Goal: Task Accomplishment & Management: Use online tool/utility

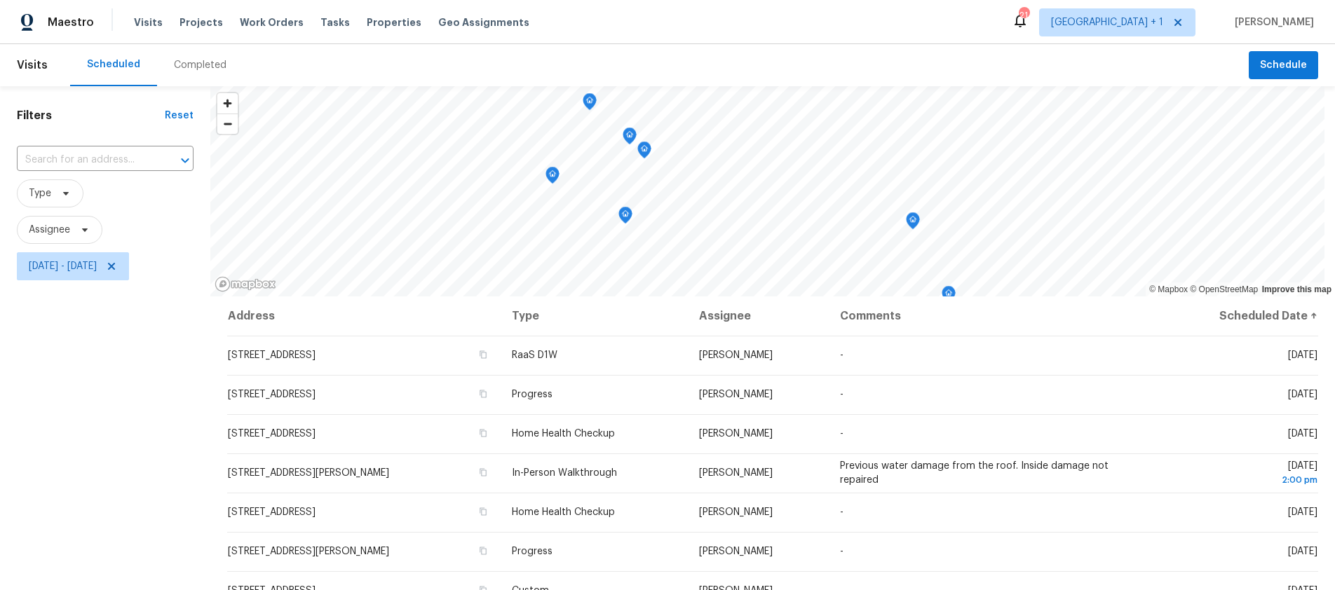
scroll to position [156, 0]
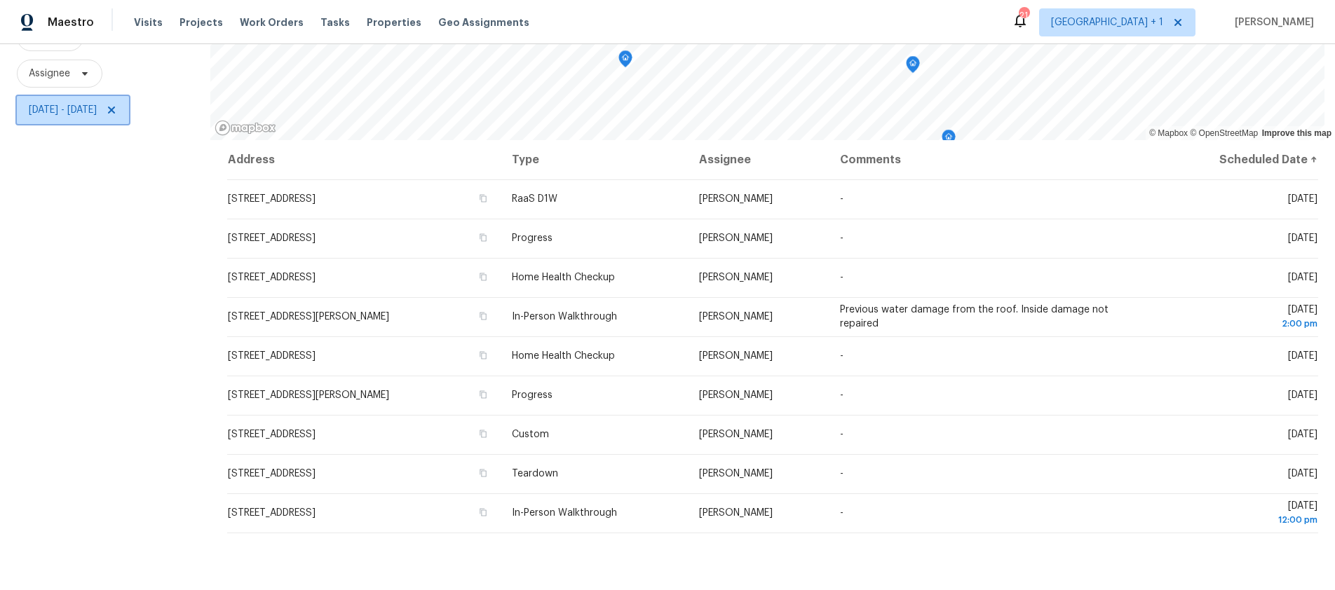
click at [97, 114] on span "[DATE] - [DATE]" at bounding box center [63, 110] width 68 height 14
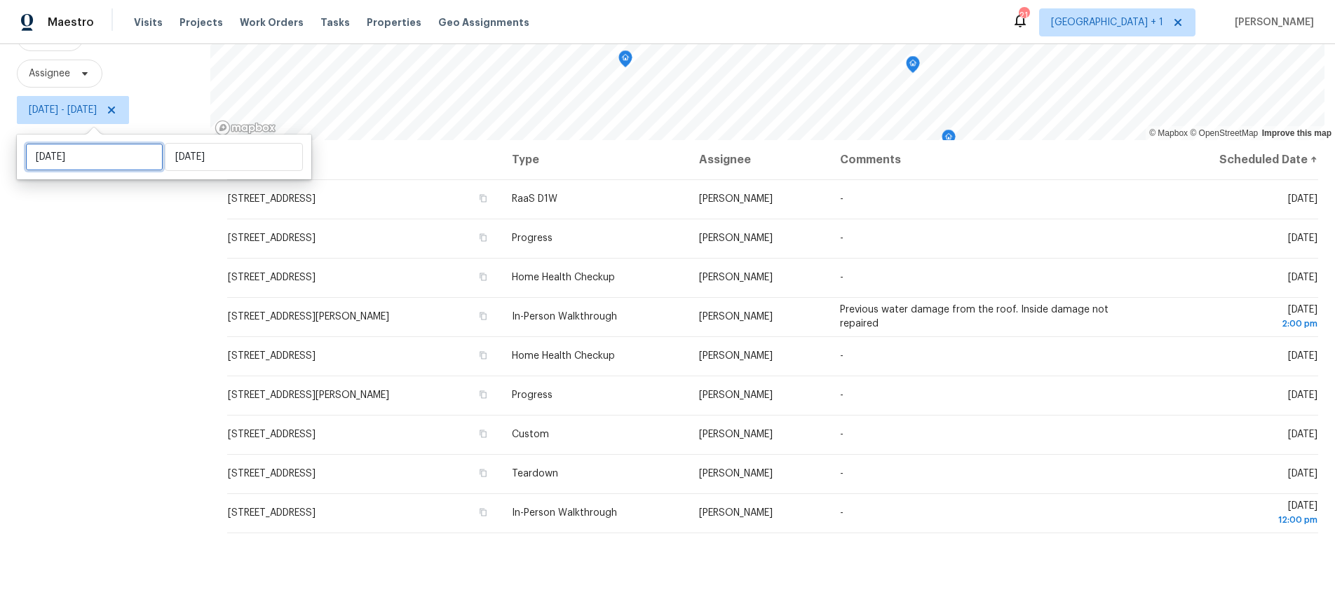
select select "9"
select select "2025"
select select "10"
select select "2025"
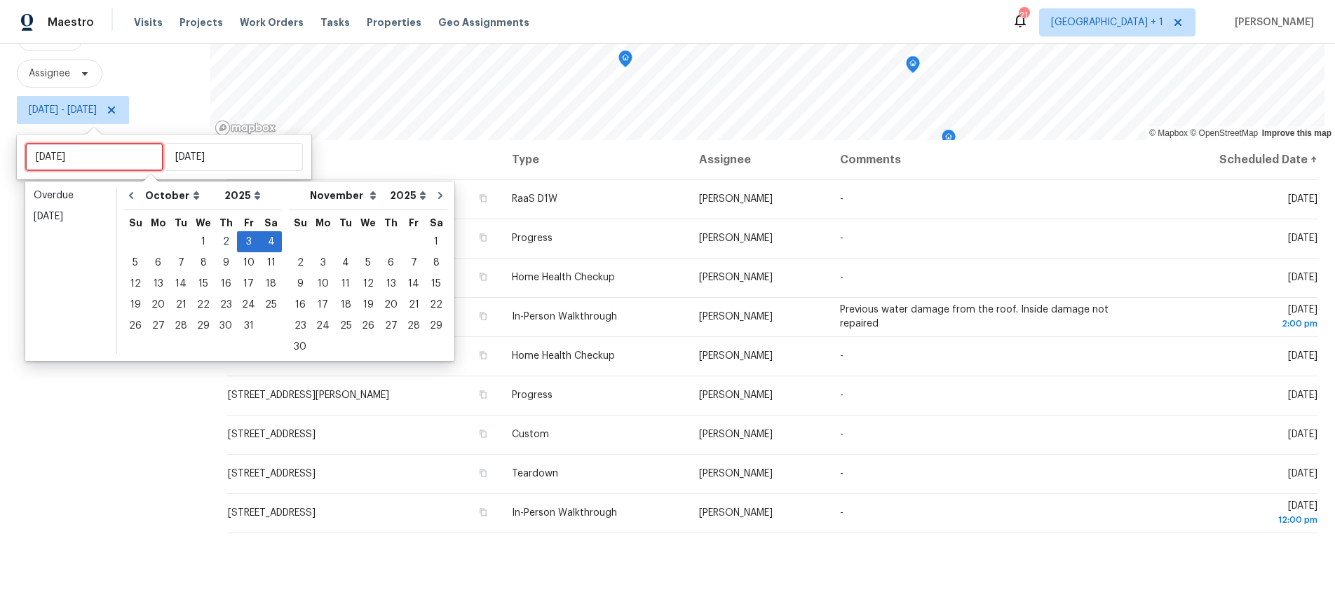
click at [107, 156] on input "[DATE]" at bounding box center [94, 157] width 138 height 28
type input "[DATE]"
click at [245, 247] on div "3" at bounding box center [248, 242] width 23 height 20
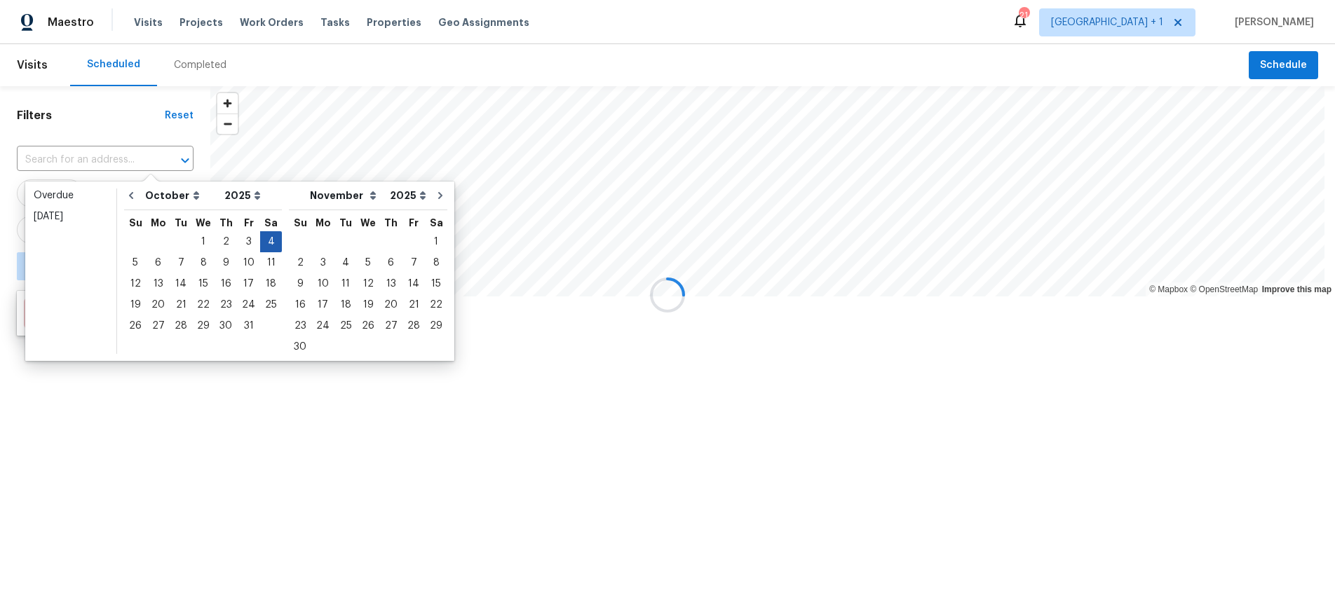
type input "[DATE]"
click at [260, 237] on div "4" at bounding box center [271, 242] width 22 height 20
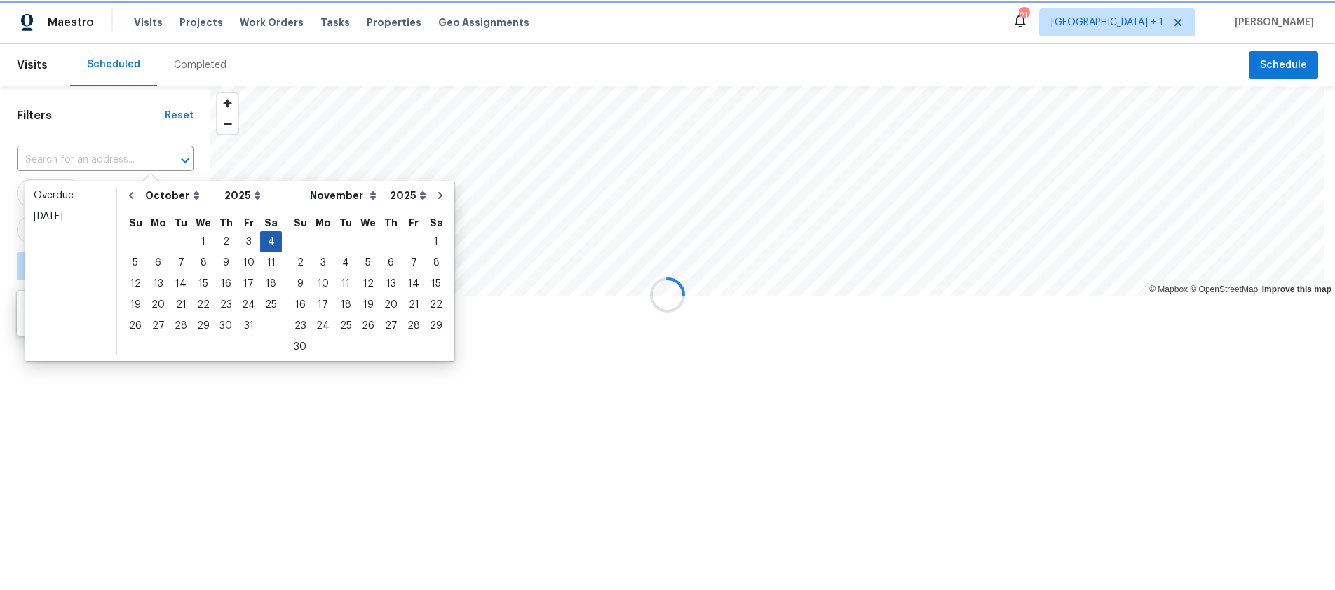
type input "[DATE]"
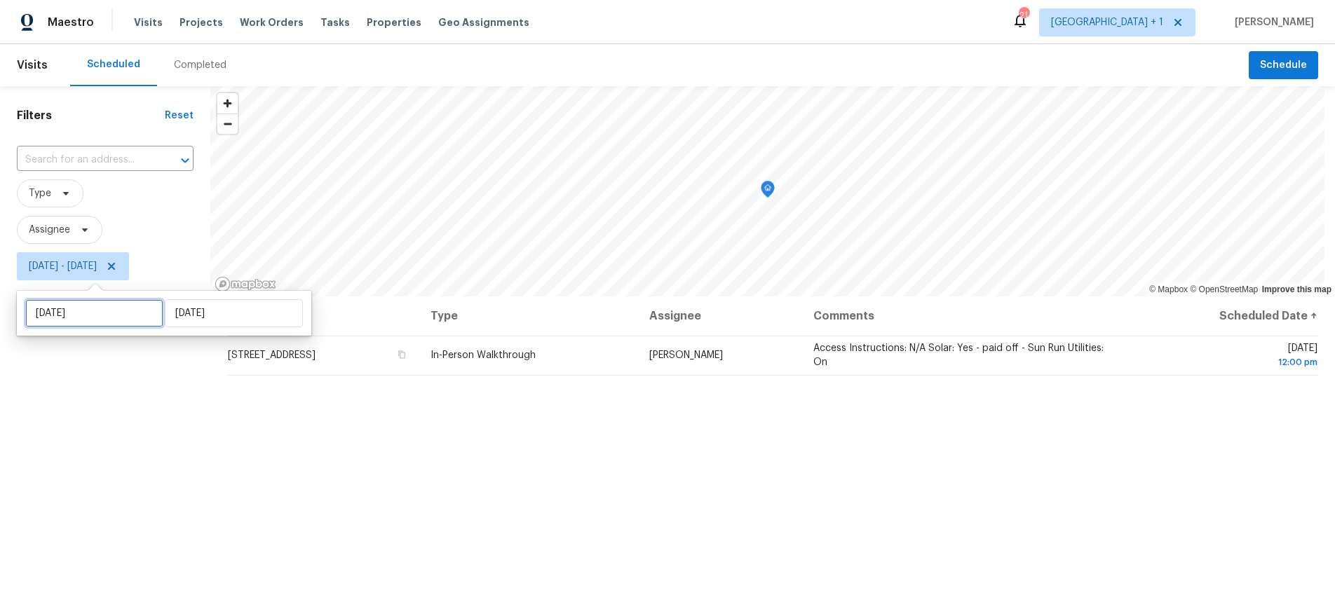
click at [113, 312] on input "[DATE]" at bounding box center [94, 313] width 138 height 28
select select "9"
select select "2025"
select select "10"
select select "2025"
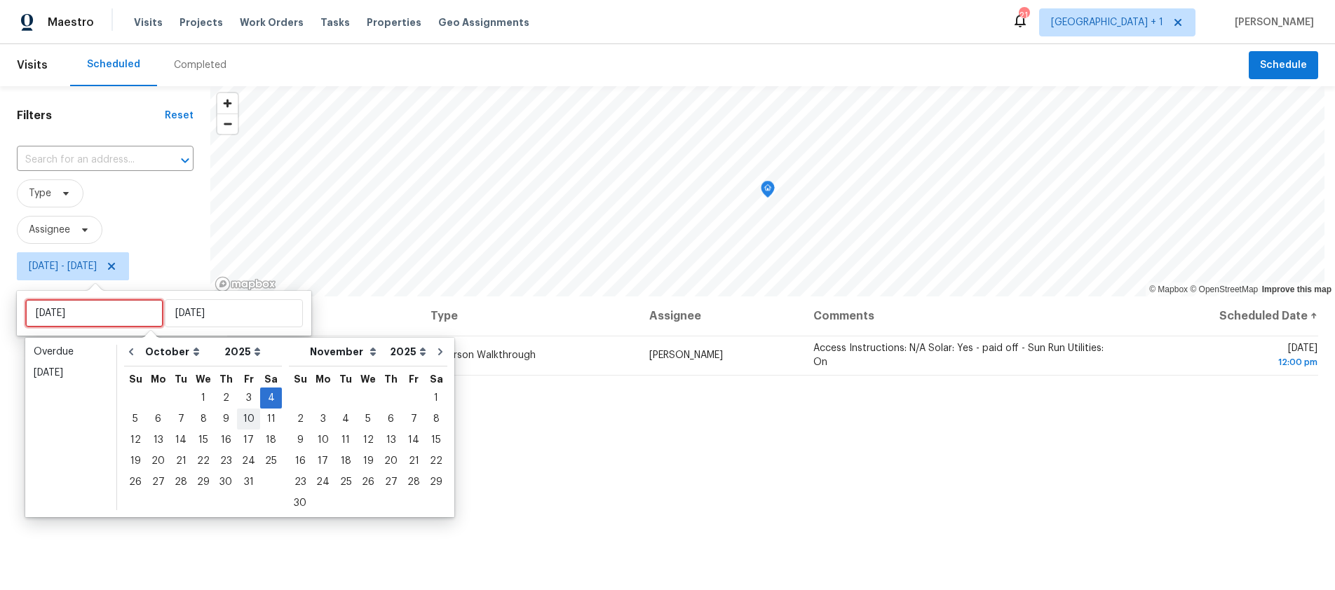
type input "[DATE]"
click at [242, 400] on div "3" at bounding box center [248, 398] width 23 height 20
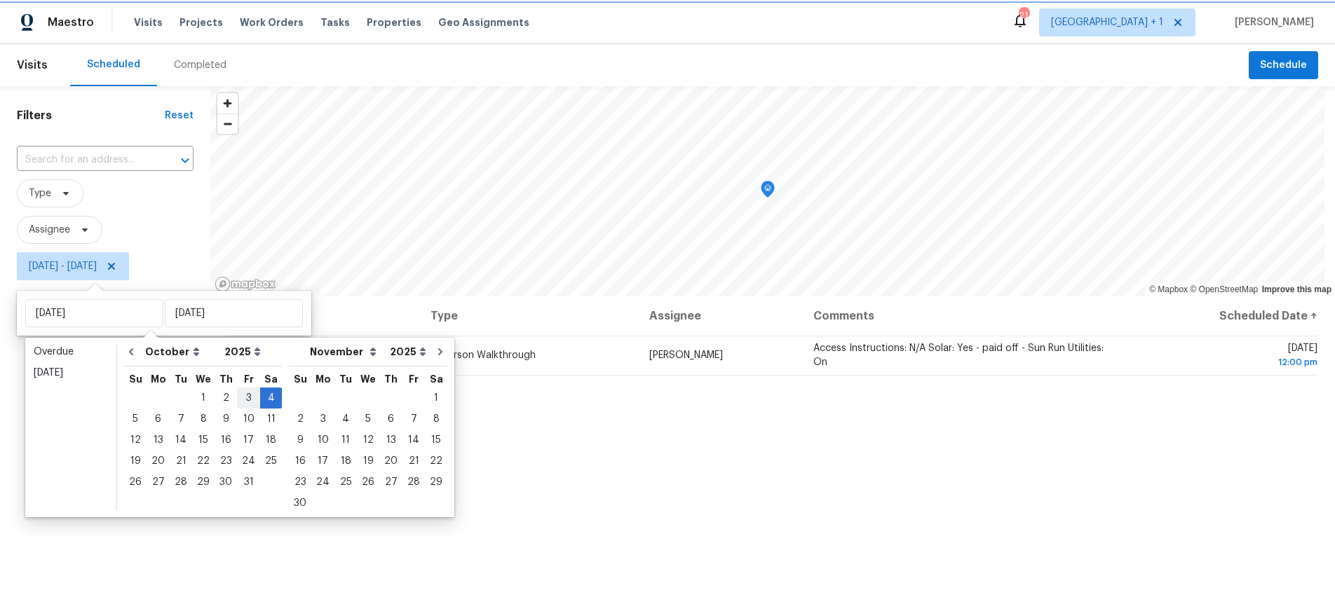
type input "[DATE]"
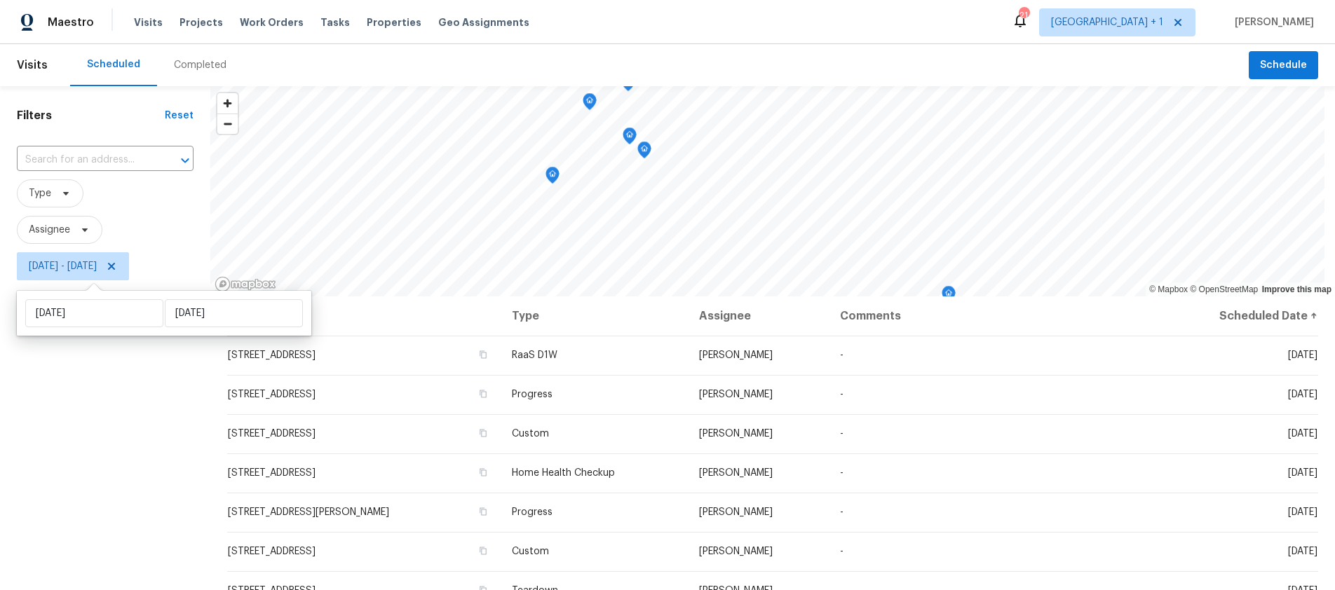
click at [121, 440] on div "Filters Reset ​ Type Assignee [DATE] - [DATE]" at bounding box center [105, 427] width 210 height 683
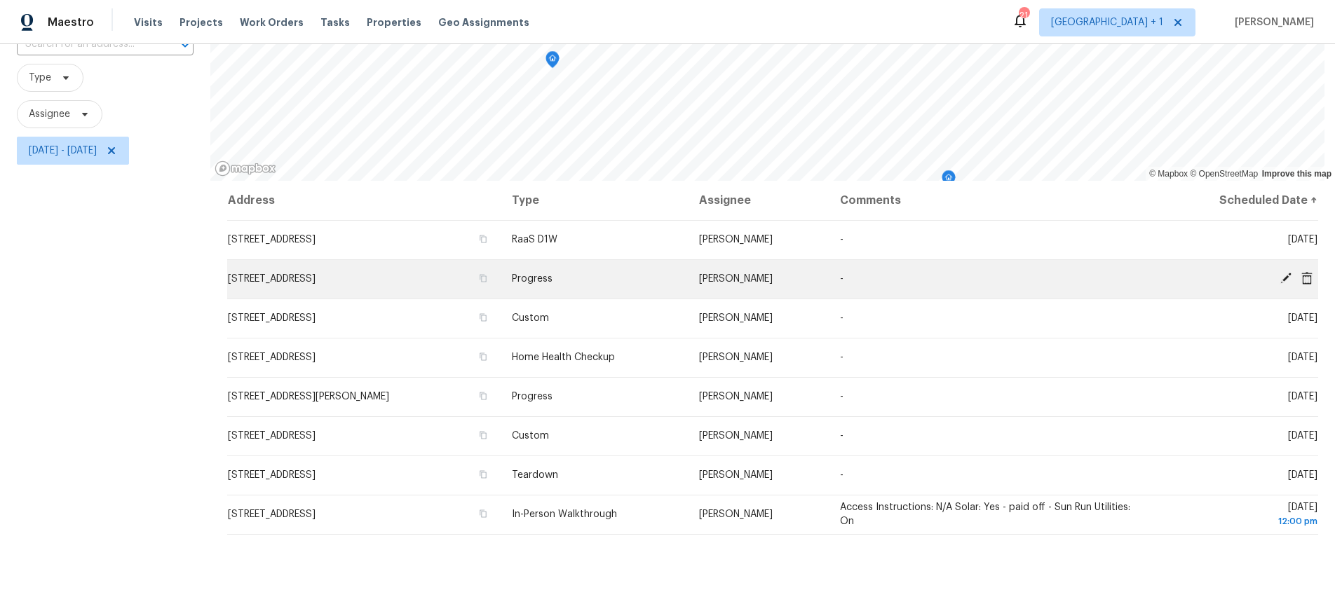
scroll to position [43, 0]
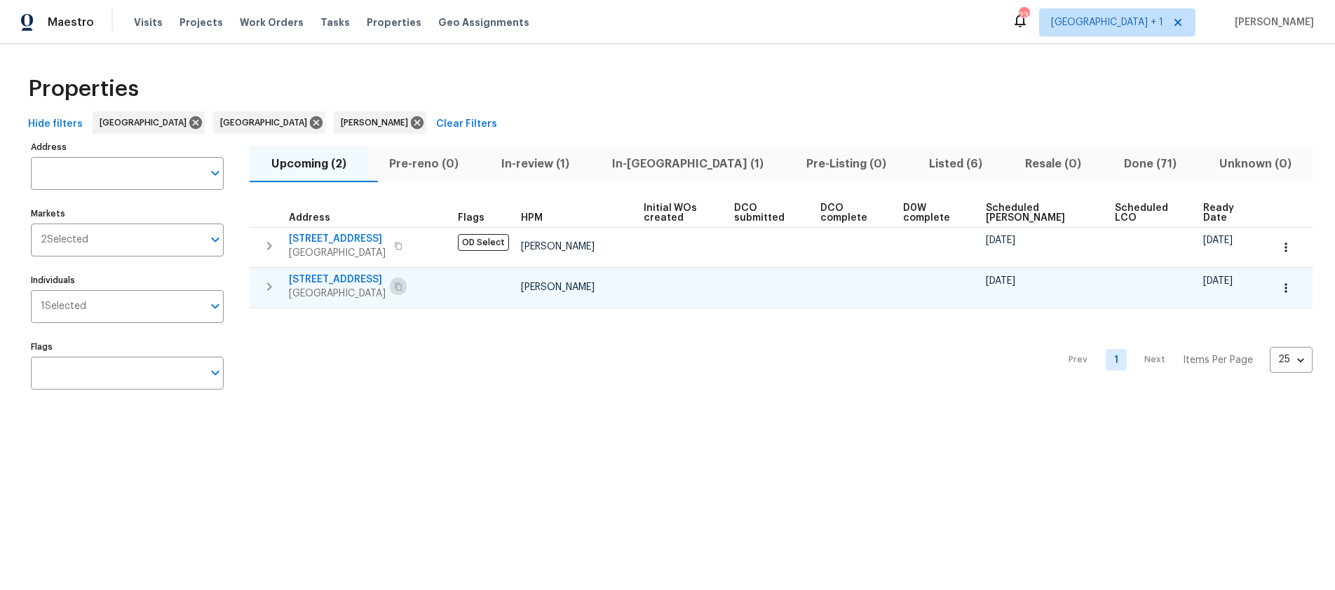
click at [401, 285] on icon "button" at bounding box center [398, 287] width 7 height 8
click at [402, 283] on icon "button" at bounding box center [398, 287] width 8 height 8
click at [402, 286] on icon "button" at bounding box center [398, 287] width 7 height 8
